Goal: Transaction & Acquisition: Purchase product/service

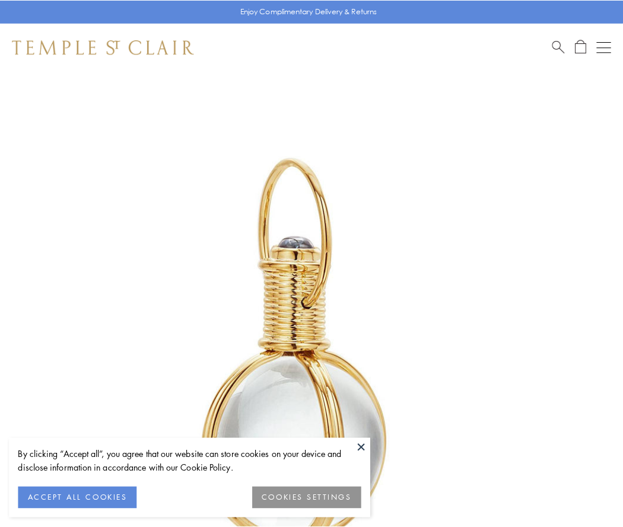
scroll to position [310, 0]
